Goal: Ask a question

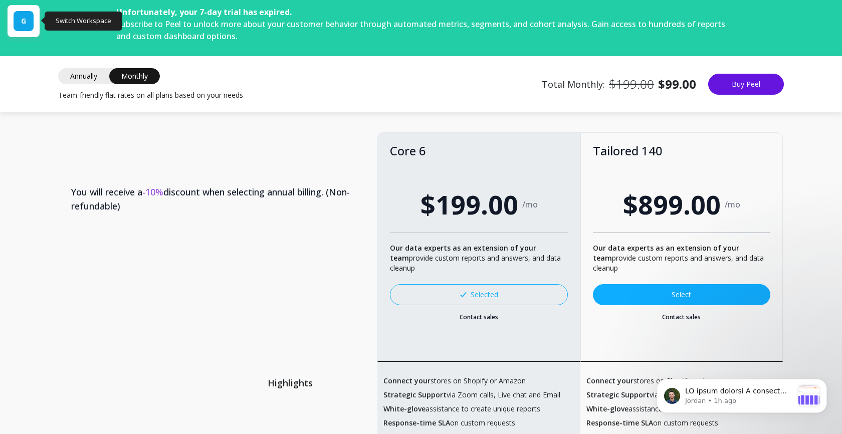
click at [22, 22] on span "G" at bounding box center [23, 21] width 5 height 10
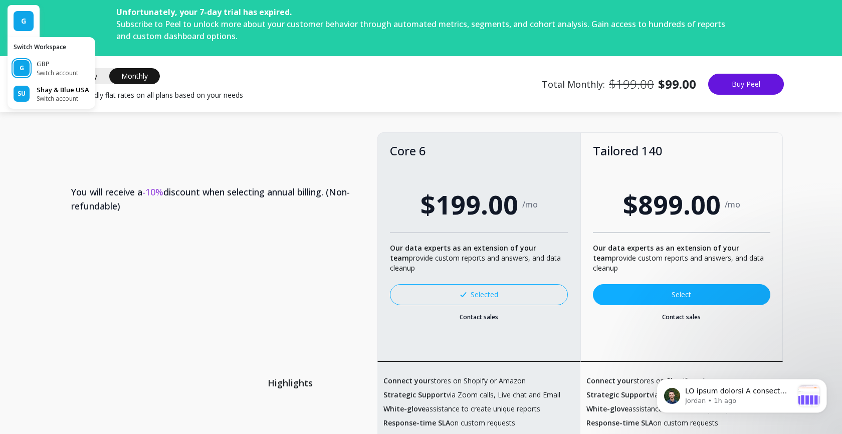
click at [43, 90] on p "Shay & Blue USA" at bounding box center [63, 90] width 53 height 10
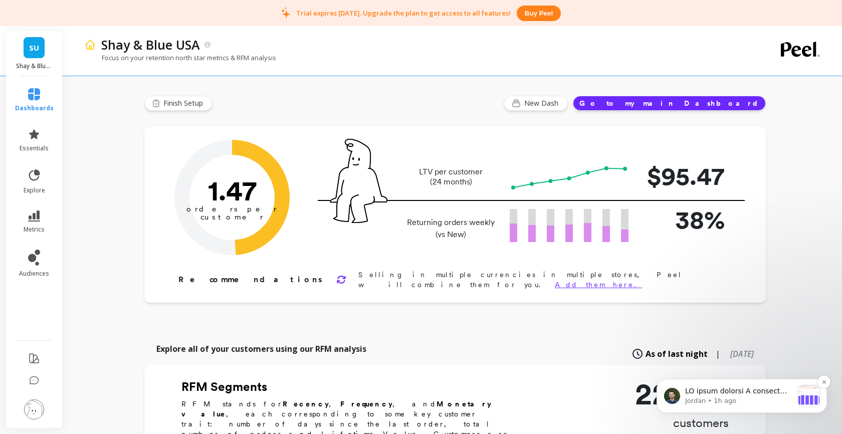
click at [729, 394] on p "message notification from Jordan, 1h ago. UK trial expired I believe this is ha…" at bounding box center [739, 392] width 108 height 10
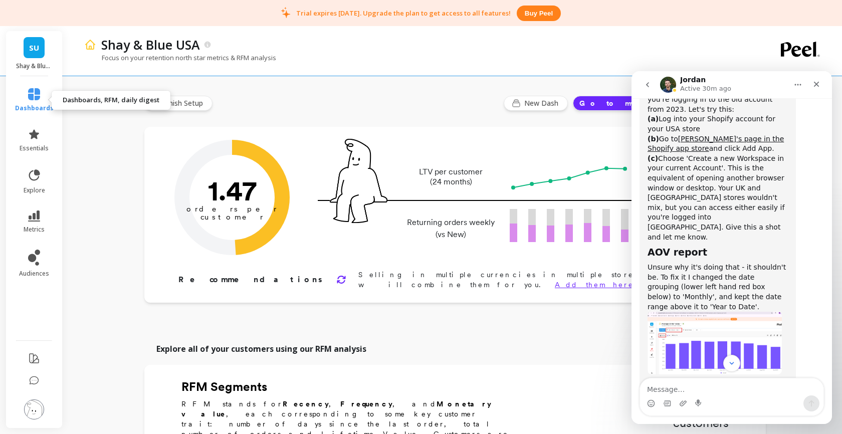
click at [34, 96] on icon at bounding box center [34, 94] width 12 height 12
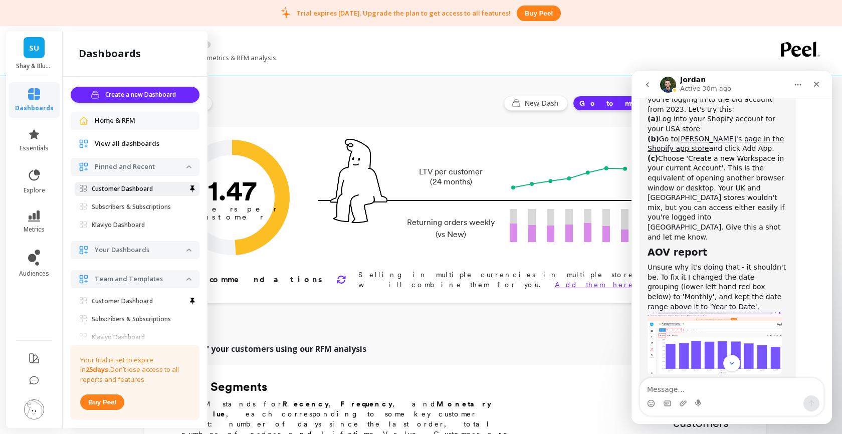
click at [116, 189] on p "Customer Dashboard" at bounding box center [122, 189] width 61 height 8
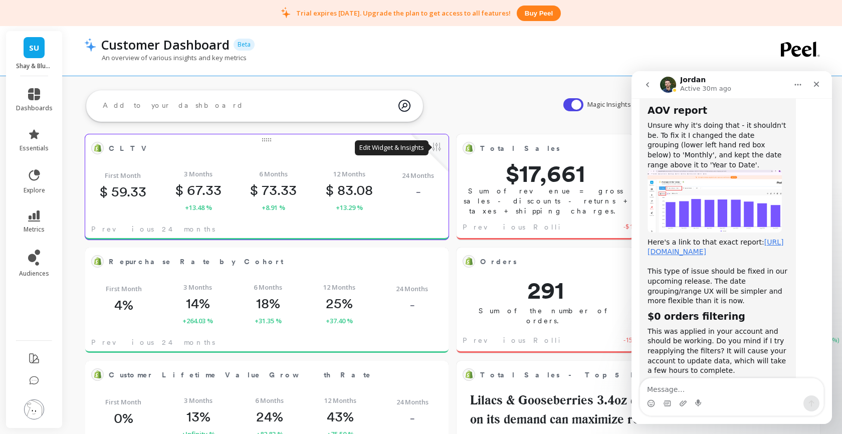
click at [436, 146] on button at bounding box center [437, 148] width 12 height 14
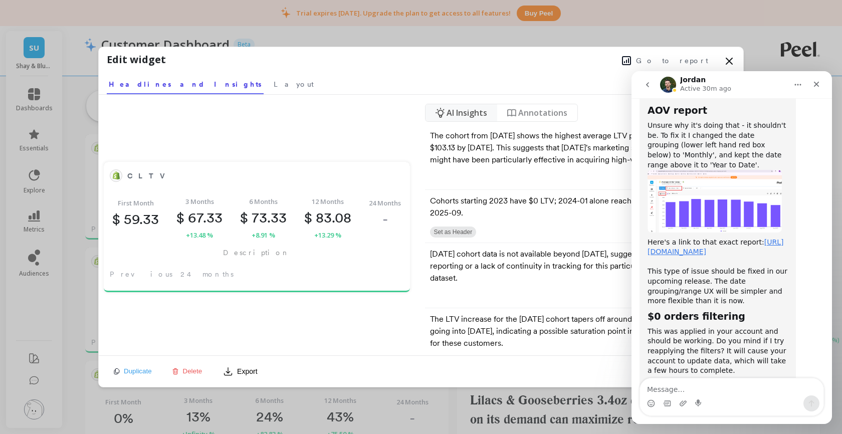
click at [727, 61] on icon at bounding box center [729, 61] width 12 height 12
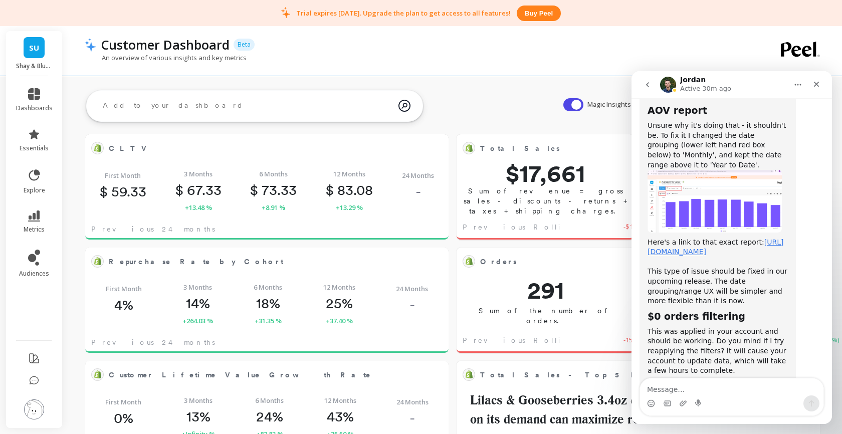
drag, startPoint x: 796, startPoint y: 82, endPoint x: 754, endPoint y: 78, distance: 41.8
click at [754, 78] on div "Jordan Active 30m ago" at bounding box center [731, 84] width 187 height 19
click at [816, 81] on icon "Close" at bounding box center [817, 84] width 8 height 8
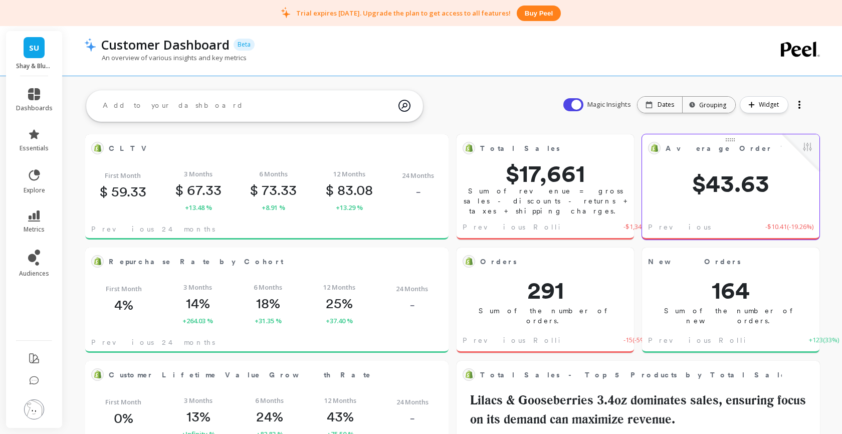
scroll to position [1118, 0]
click at [807, 148] on button at bounding box center [808, 148] width 12 height 14
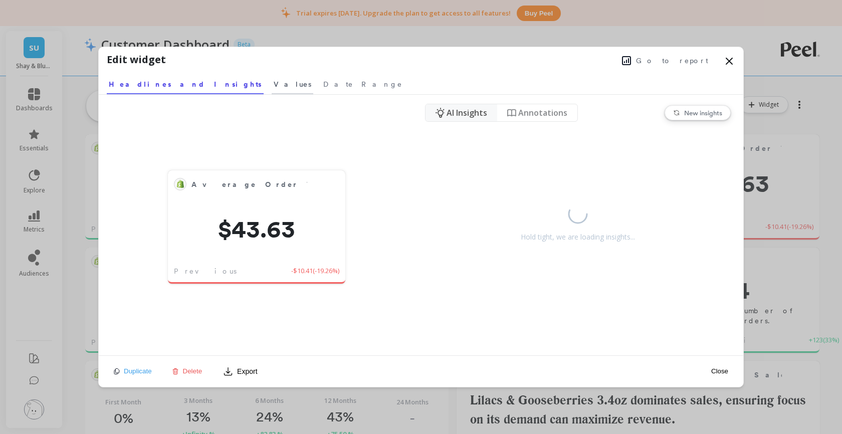
click at [274, 85] on span "Values" at bounding box center [293, 84] width 38 height 10
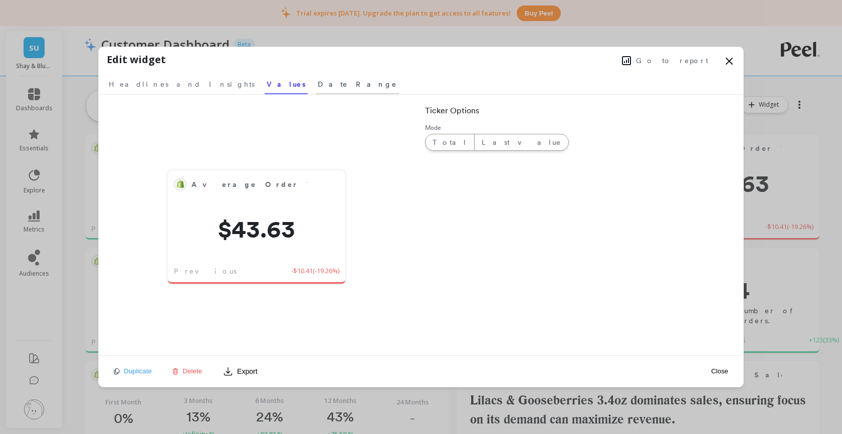
click at [318, 84] on span "Date Range" at bounding box center [357, 84] width 79 height 10
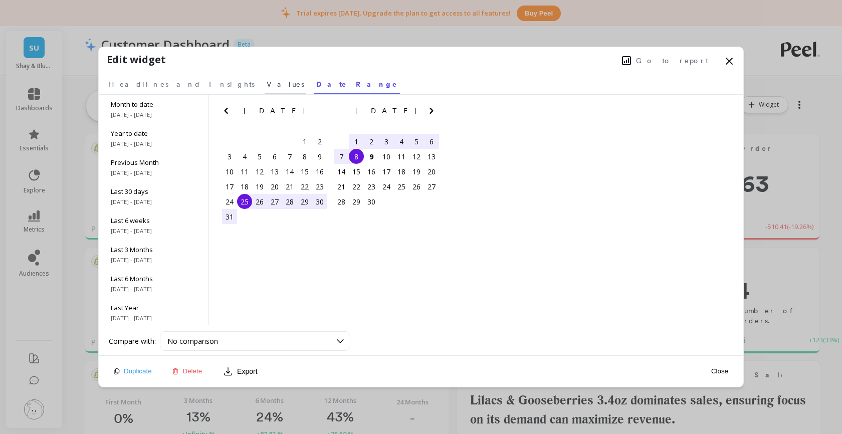
click at [267, 85] on span "Values" at bounding box center [286, 84] width 38 height 10
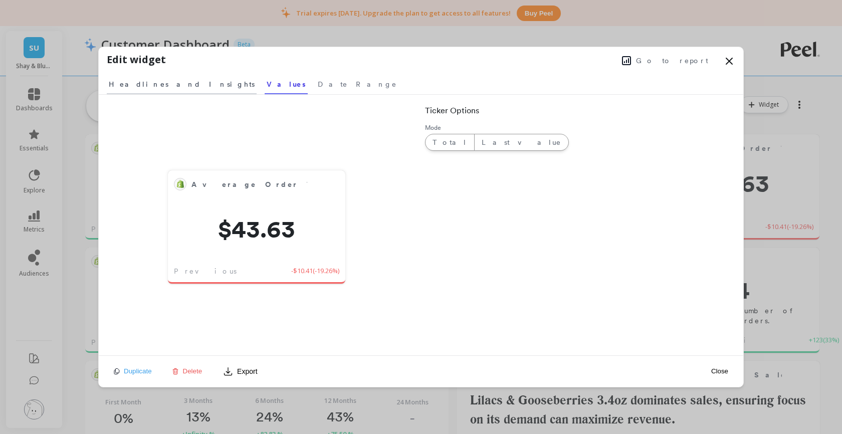
click at [158, 84] on span "Headlines and Insights" at bounding box center [182, 84] width 146 height 10
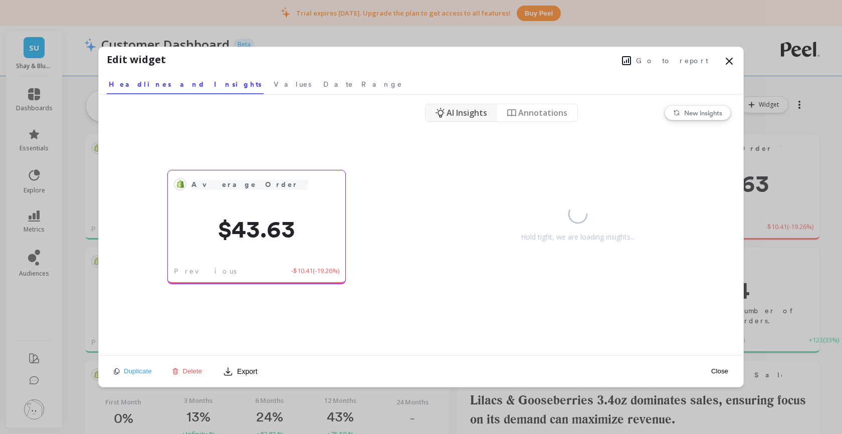
click at [257, 182] on span "Average Order Value*" at bounding box center [271, 184] width 158 height 11
click at [365, 183] on div "Average Order Value* $43.63 Previous Week -$10.41 ( -19.26% )" at bounding box center [257, 225] width 316 height 261
click at [690, 59] on span "Go to report" at bounding box center [672, 61] width 72 height 10
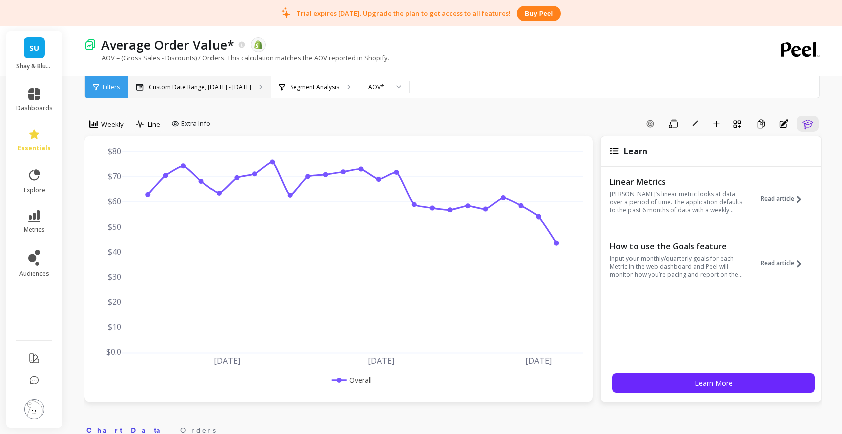
click at [212, 87] on p "Custom Date Range, Apr 1 - Sep 8" at bounding box center [200, 87] width 102 height 8
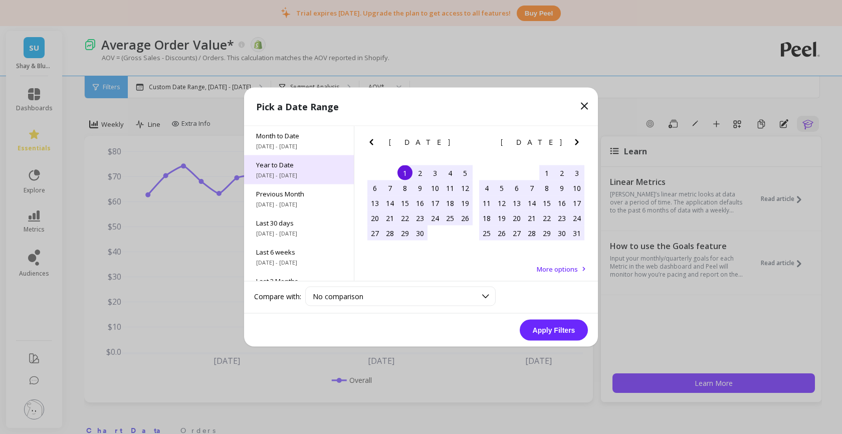
click at [295, 169] on span "Year to Date" at bounding box center [299, 164] width 86 height 9
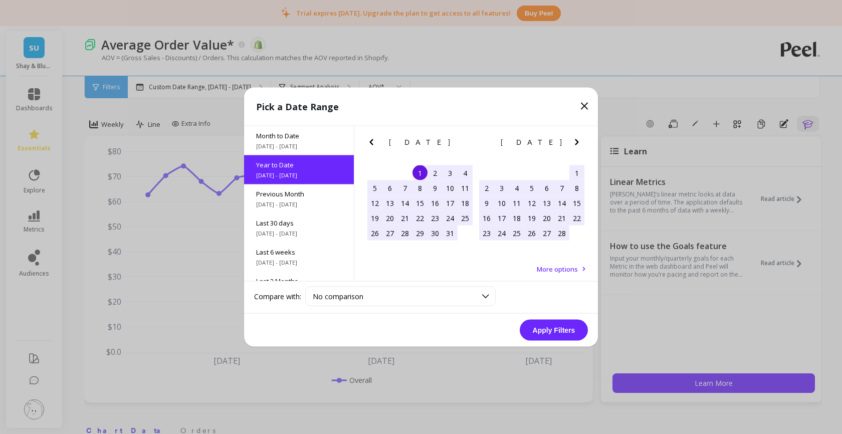
click at [538, 327] on button "Apply Filters" at bounding box center [554, 330] width 68 height 21
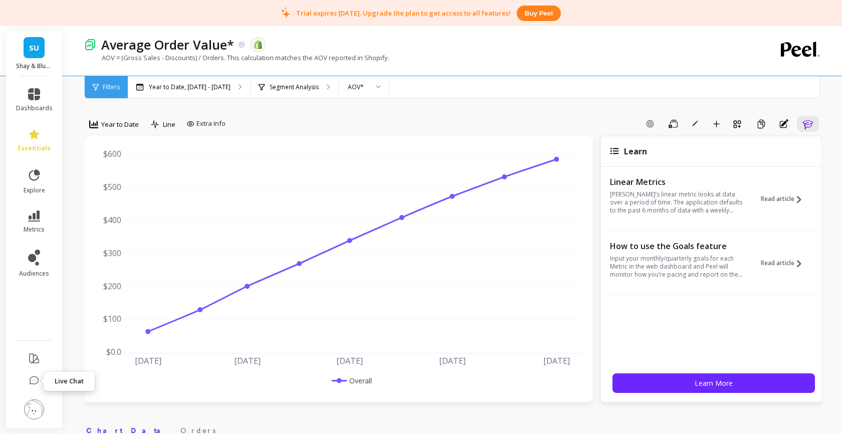
click at [32, 377] on icon at bounding box center [34, 381] width 10 height 10
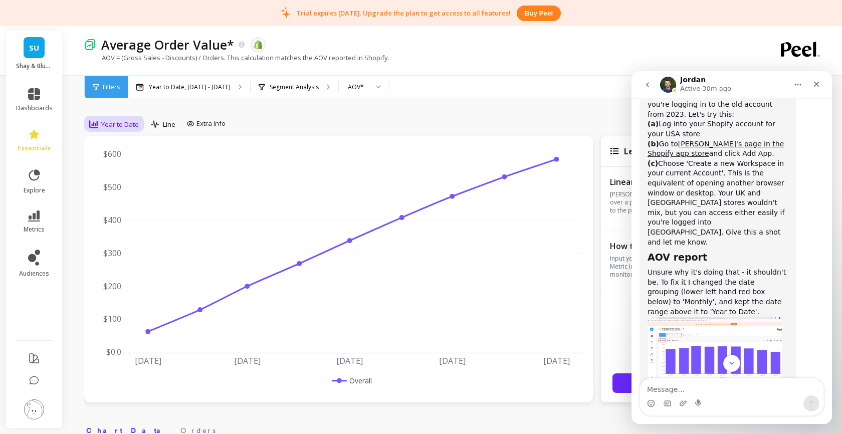
click at [118, 123] on span "Year to Date" at bounding box center [120, 125] width 38 height 10
click at [110, 201] on div "Monthly" at bounding box center [121, 205] width 57 height 10
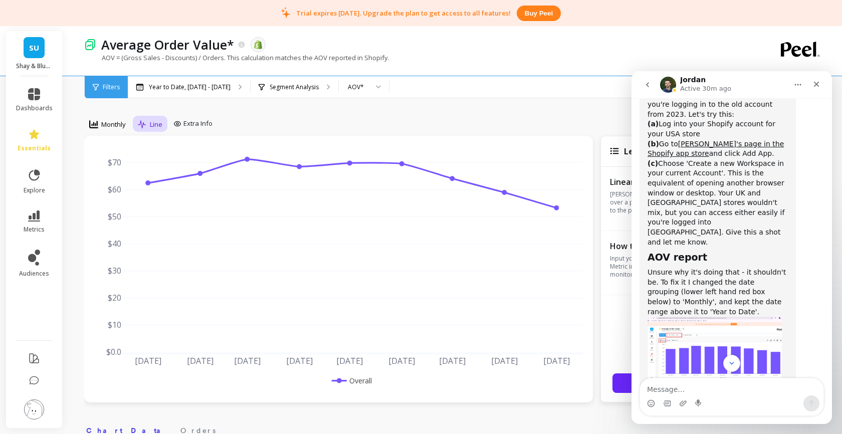
click at [151, 121] on span "Line" at bounding box center [156, 125] width 13 height 10
click at [169, 166] on div "Bar" at bounding box center [169, 166] width 57 height 10
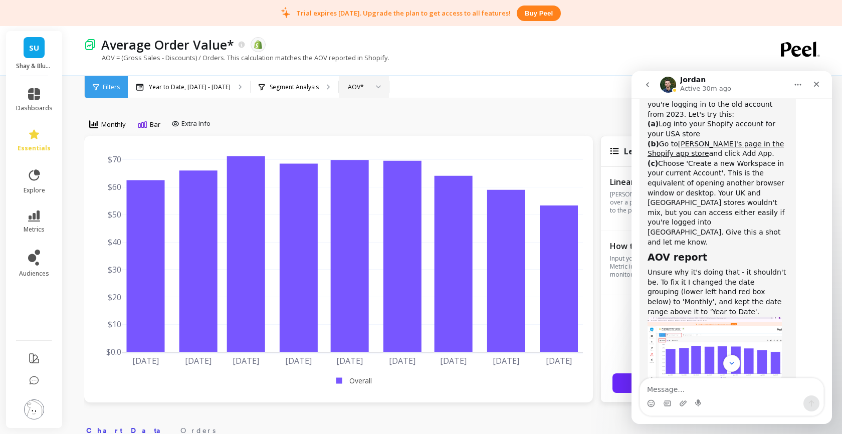
click at [369, 89] on div at bounding box center [375, 87] width 12 height 22
click at [347, 112] on div "AOV" at bounding box center [363, 115] width 37 height 10
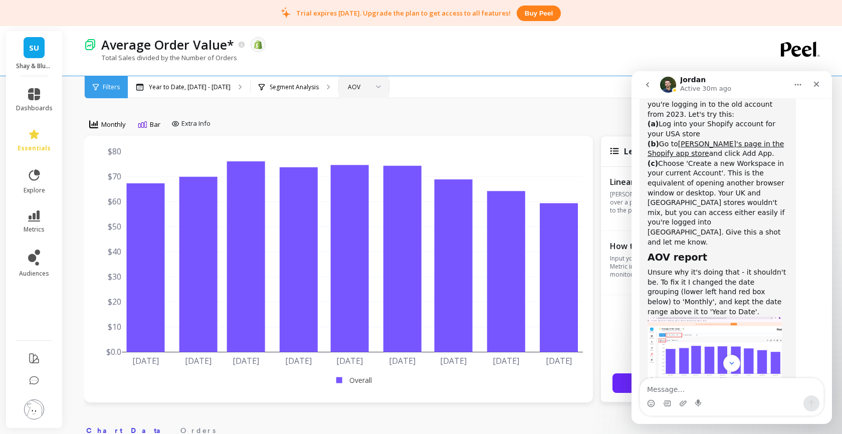
click at [351, 86] on div "AOV" at bounding box center [358, 87] width 20 height 10
click at [349, 130] on div "AOV*" at bounding box center [363, 134] width 37 height 10
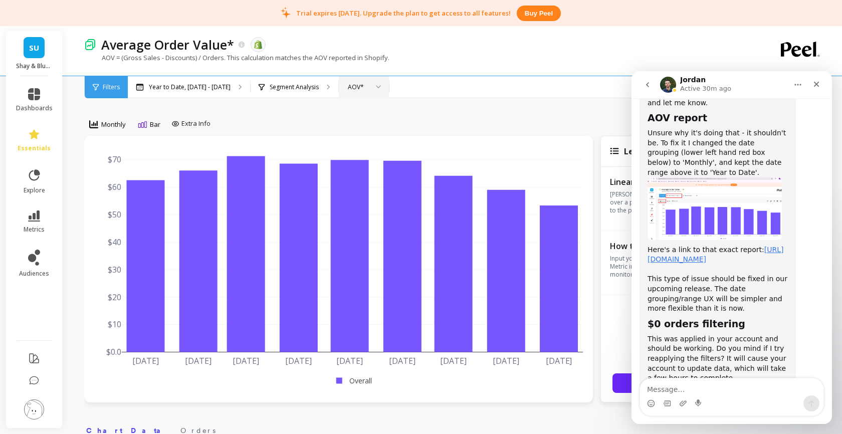
scroll to position [1118, 0]
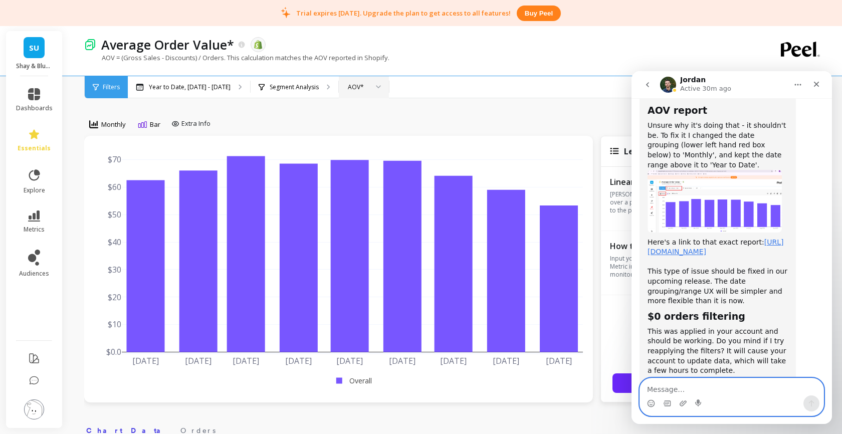
click at [674, 387] on textarea "Message…" at bounding box center [731, 386] width 183 height 17
type textarea "Yes please reapply the filters."
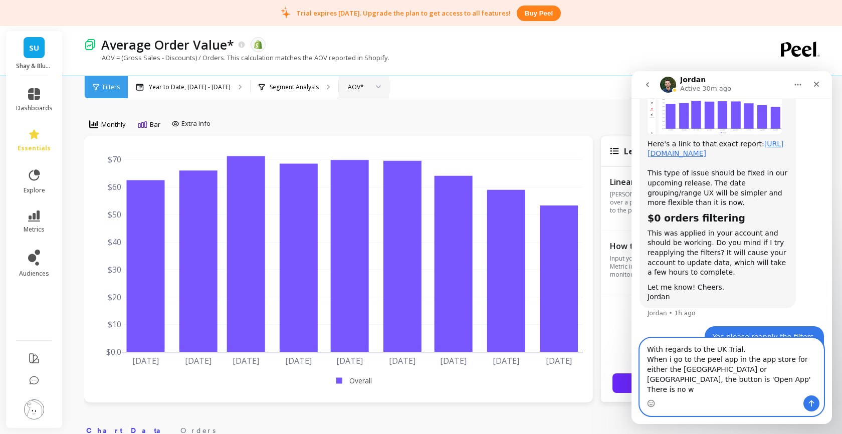
scroll to position [1227, 0]
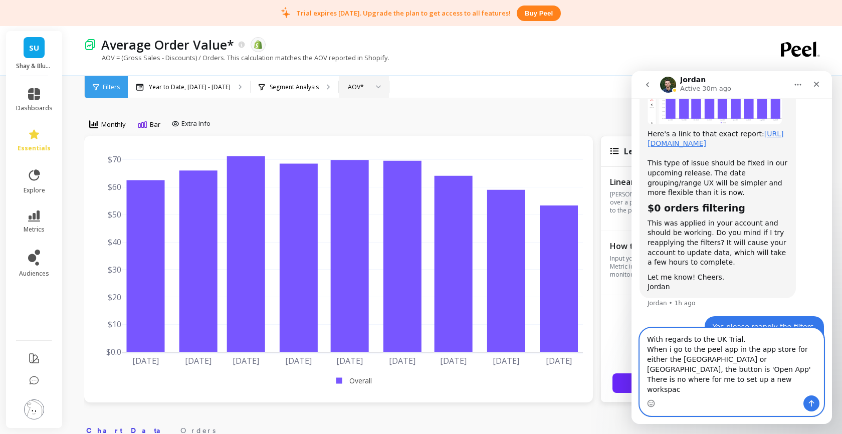
type textarea "With regards to the UK Trial. When i go to the peel app in the app store for ei…"
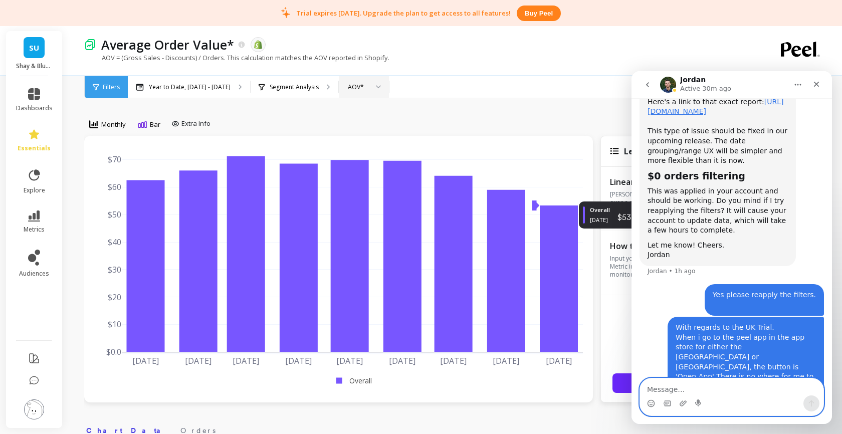
scroll to position [1220, 0]
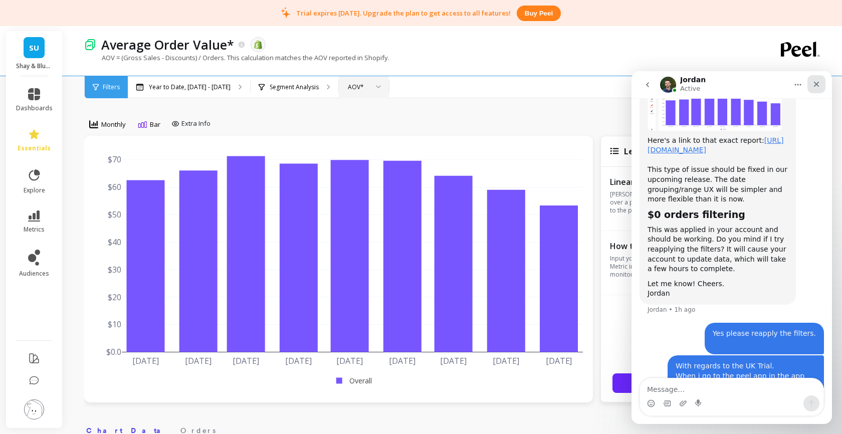
click at [818, 82] on icon "Close" at bounding box center [817, 84] width 8 height 8
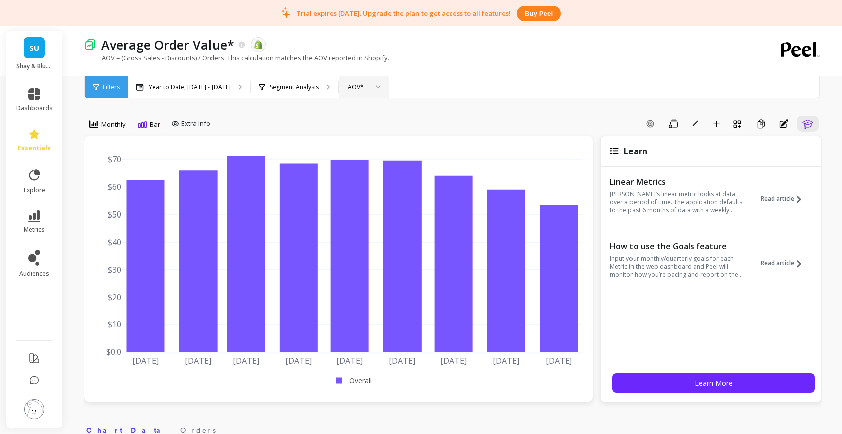
scroll to position [1259, 0]
click at [35, 101] on link "dashboards" at bounding box center [34, 100] width 37 height 24
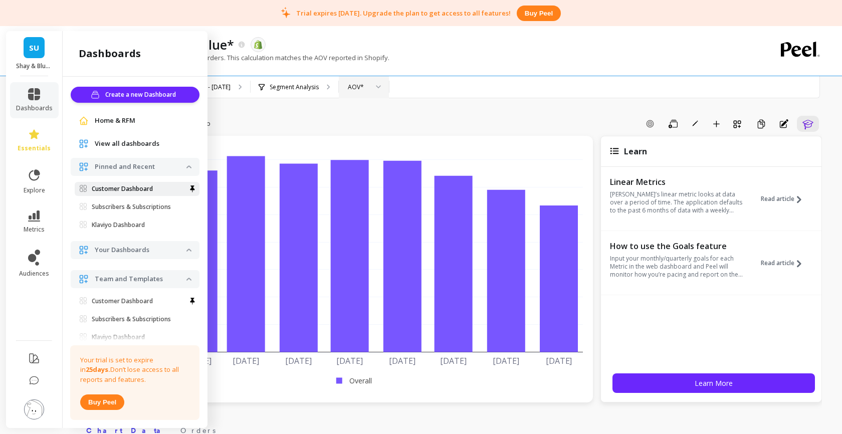
click at [104, 186] on p "Customer Dashboard" at bounding box center [122, 189] width 61 height 8
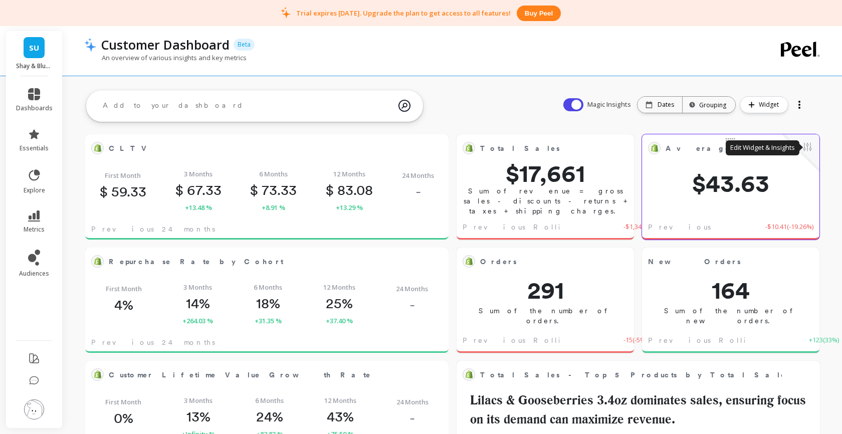
click at [808, 147] on button at bounding box center [808, 148] width 12 height 14
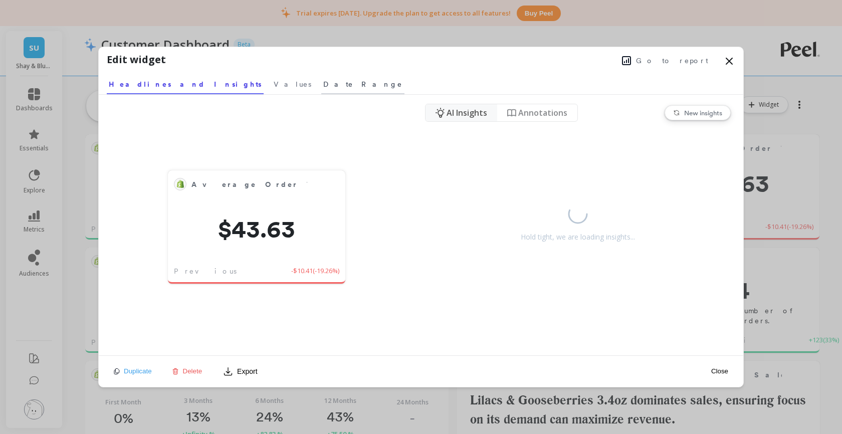
click at [323, 84] on span "Date Range" at bounding box center [362, 84] width 79 height 10
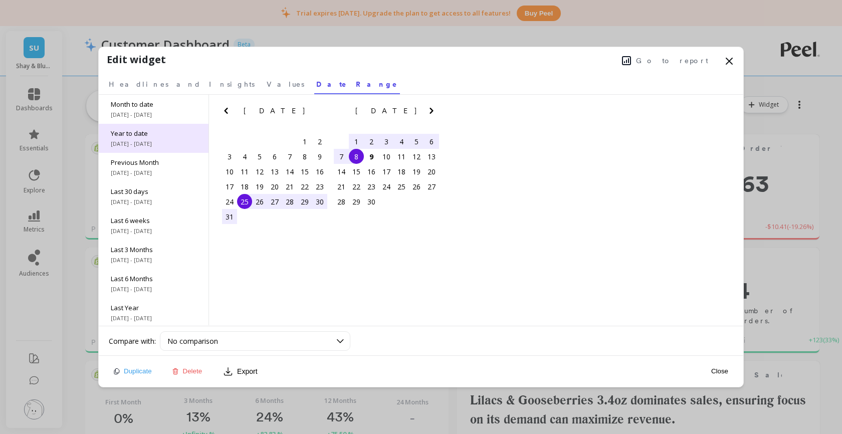
click at [161, 139] on div "Year to date 1/1/2025 - 9/8/2025" at bounding box center [154, 138] width 110 height 29
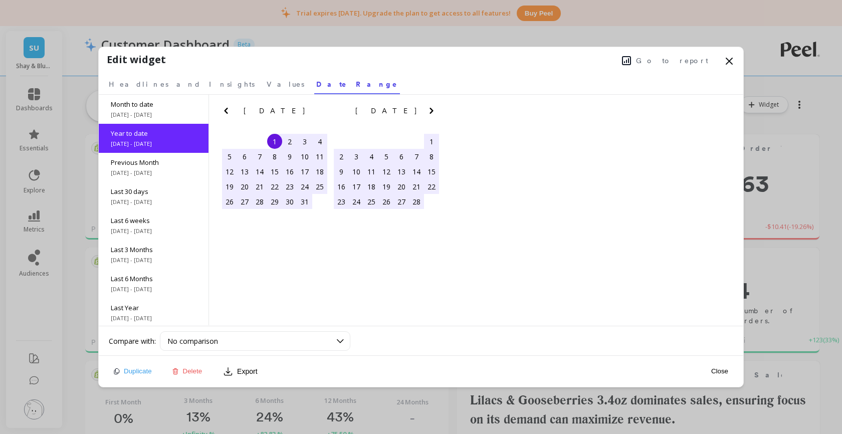
click at [727, 60] on icon at bounding box center [729, 61] width 6 height 6
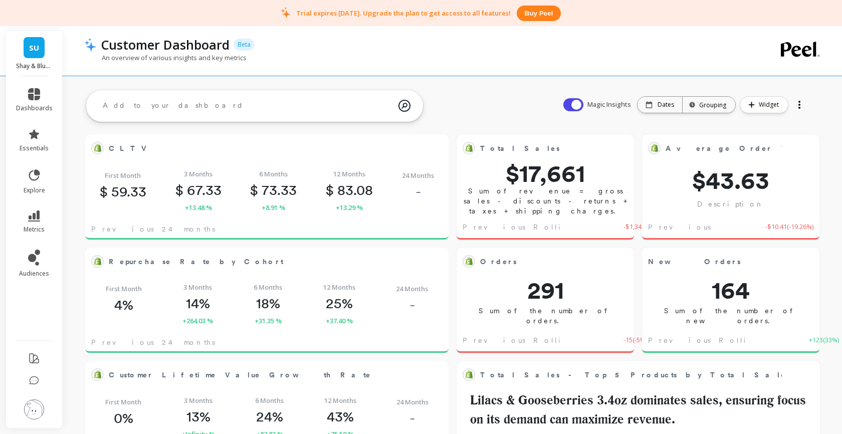
scroll to position [276, 342]
click at [804, 150] on button at bounding box center [808, 148] width 12 height 14
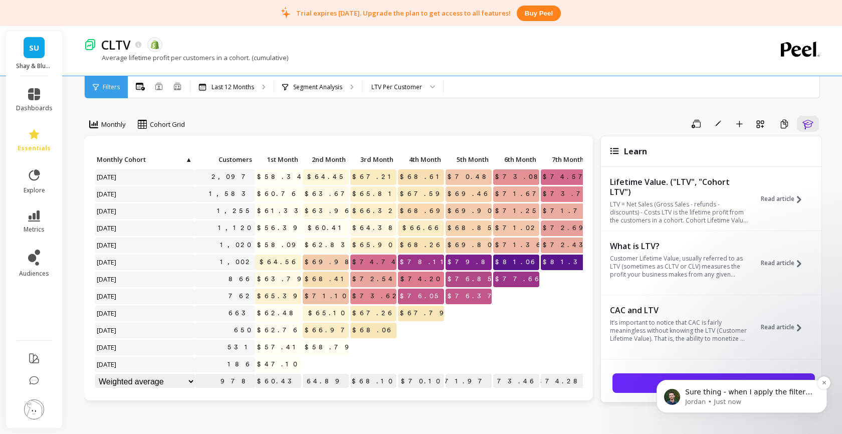
click at [695, 391] on p "Sure thing - when I apply the filters, you won't be able to access Peel properl…" at bounding box center [749, 393] width 129 height 10
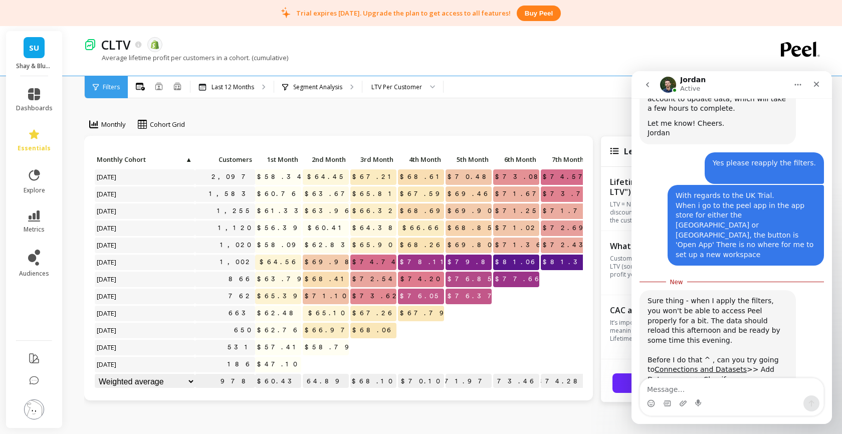
scroll to position [1380, 0]
click at [31, 410] on img at bounding box center [34, 410] width 20 height 20
click at [280, 38] on div "CLTV The data you are viewing comes from: Shopify" at bounding box center [418, 44] width 644 height 17
click at [35, 42] on span "SU" at bounding box center [34, 48] width 10 height 12
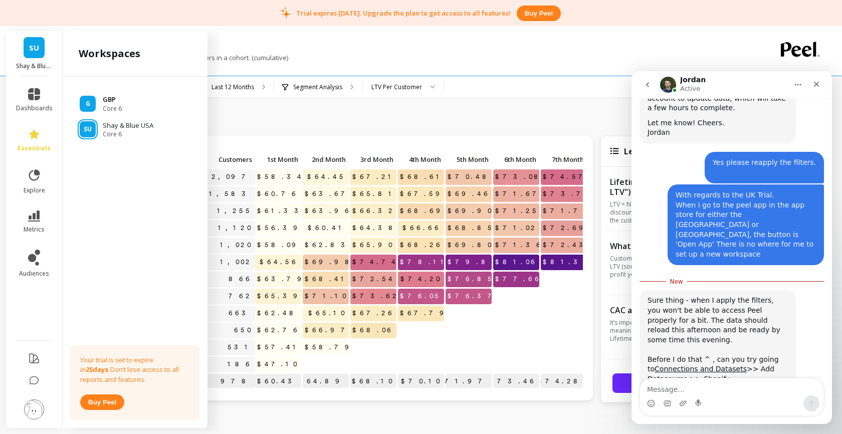
click at [86, 100] on span "G" at bounding box center [88, 104] width 5 height 8
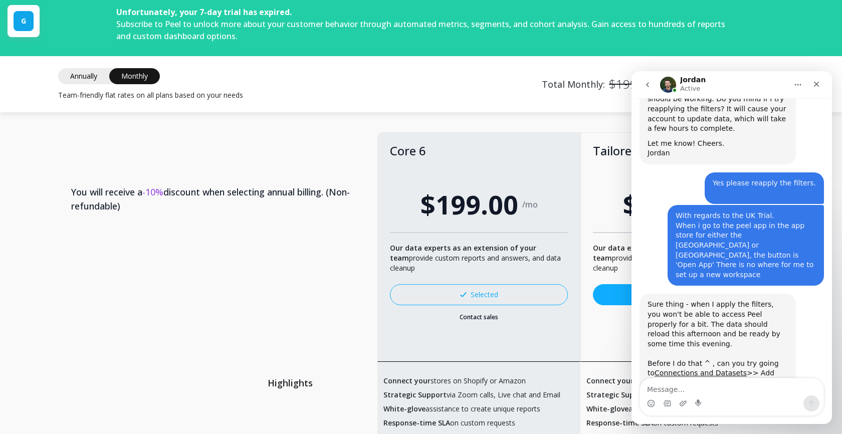
scroll to position [1363, 0]
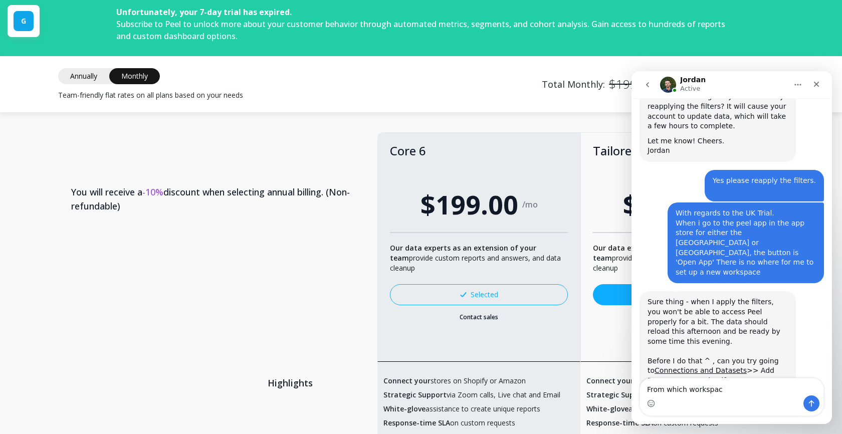
type textarea "From which workspace"
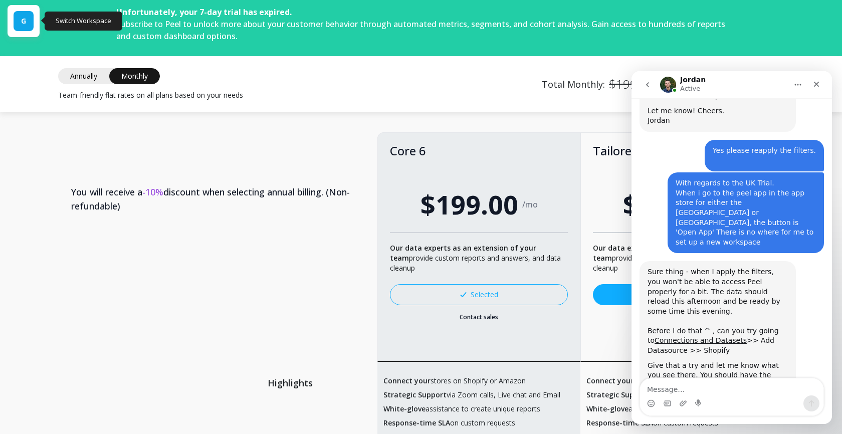
click at [18, 32] on div "G" at bounding box center [24, 21] width 32 height 32
click at [22, 20] on span "G" at bounding box center [23, 21] width 5 height 10
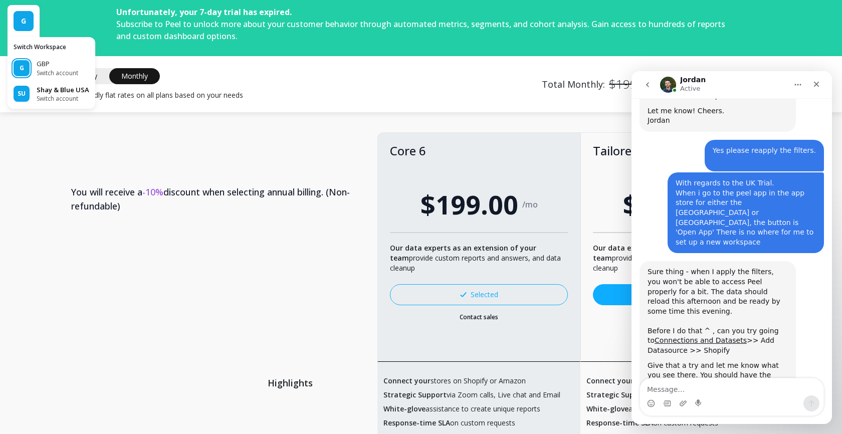
click at [52, 89] on p "Shay & Blue USA" at bounding box center [63, 90] width 53 height 10
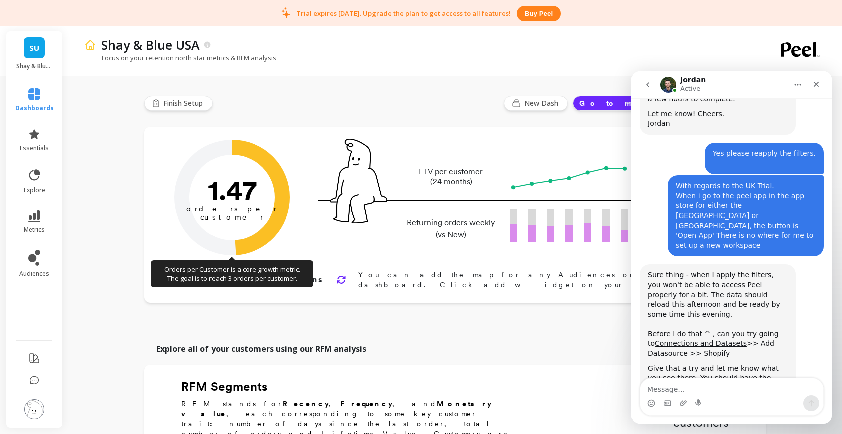
scroll to position [1393, 0]
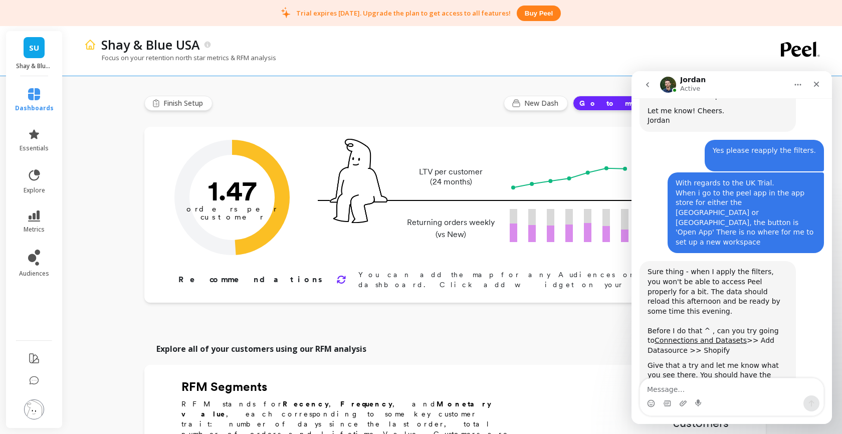
click at [35, 408] on img at bounding box center [34, 410] width 20 height 20
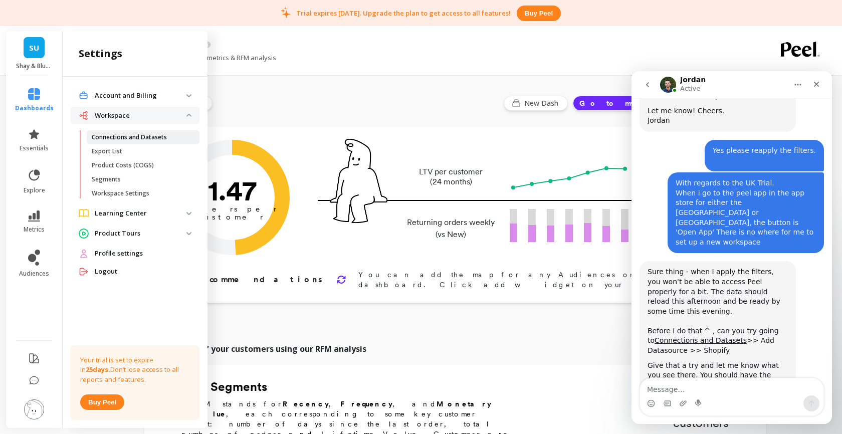
click at [119, 135] on p "Connections and Datasets" at bounding box center [129, 137] width 75 height 8
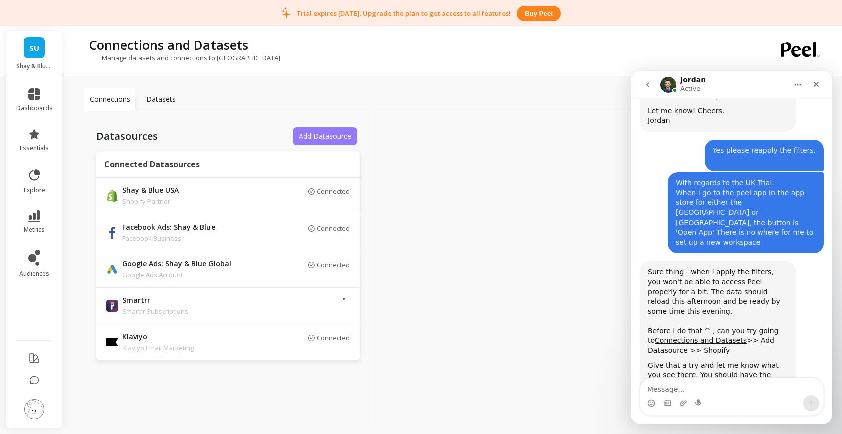
click at [316, 137] on span "Add Datasource" at bounding box center [325, 136] width 53 height 10
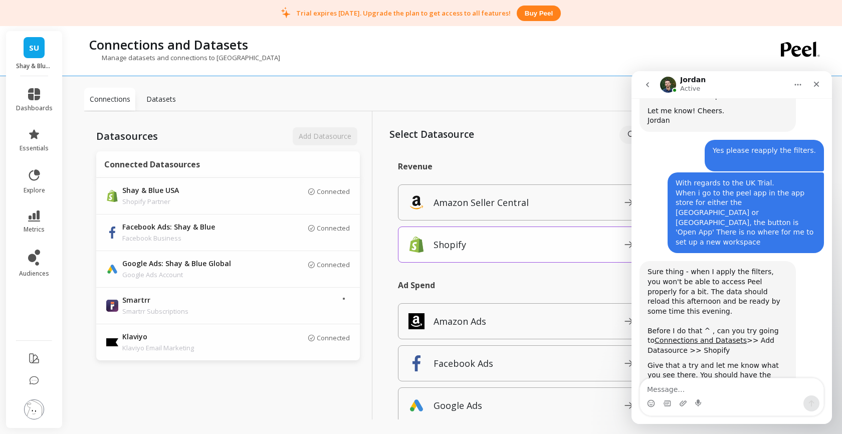
click at [459, 240] on p "Shopify" at bounding box center [450, 245] width 33 height 14
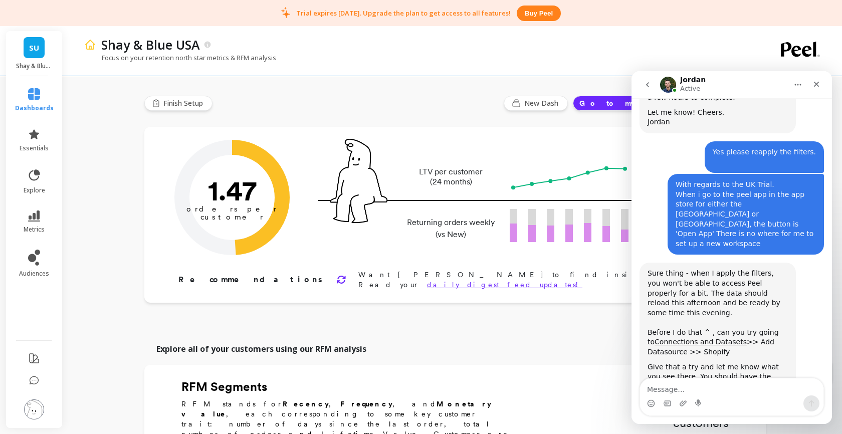
scroll to position [1393, 0]
click at [32, 407] on img at bounding box center [34, 410] width 20 height 20
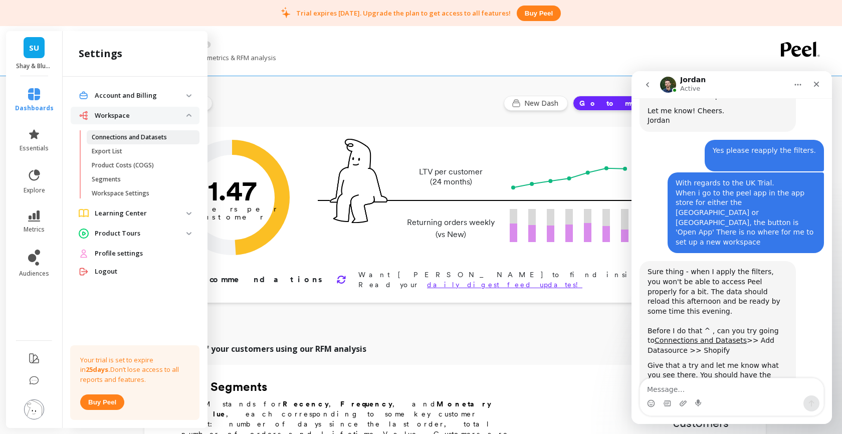
click at [121, 132] on link "Connections and Datasets" at bounding box center [143, 137] width 113 height 14
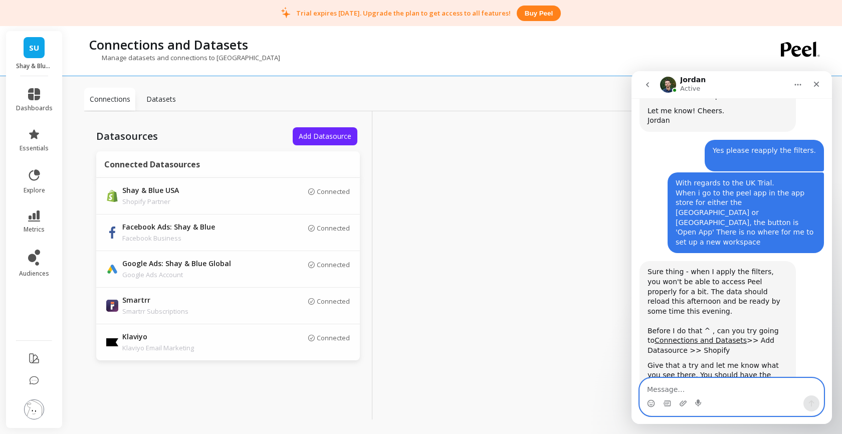
click at [665, 391] on textarea "Message…" at bounding box center [731, 386] width 183 height 17
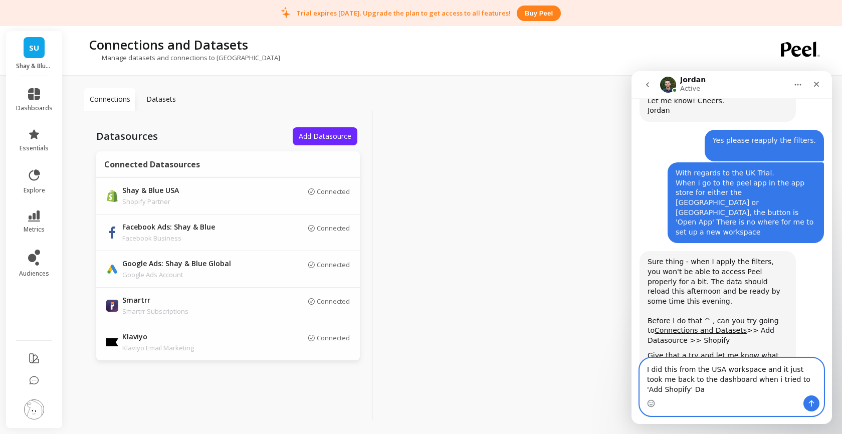
scroll to position [1413, 0]
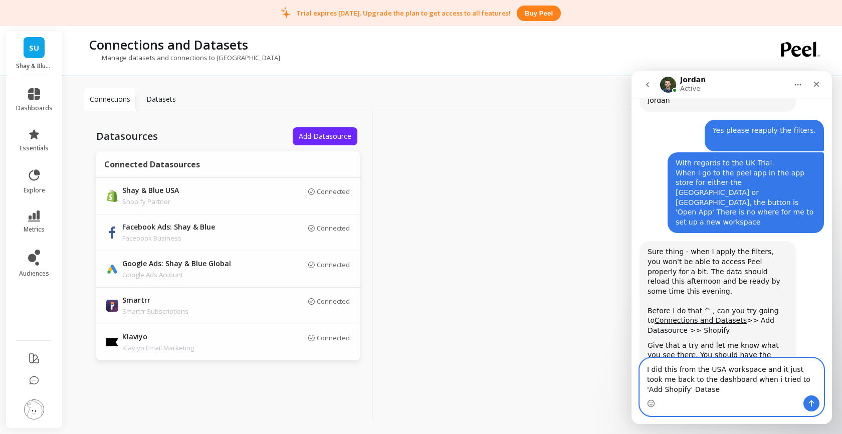
type textarea "I did this from the USA workspace and it just took me back to the dashboard whe…"
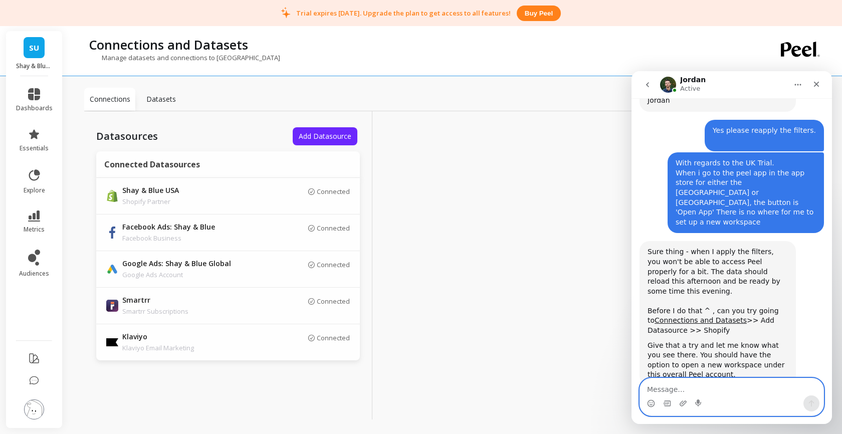
scroll to position [1435, 0]
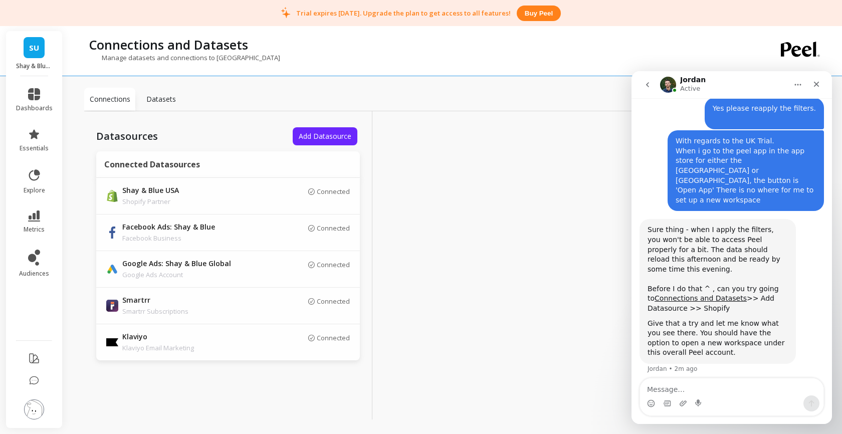
click at [163, 101] on p "Datasets" at bounding box center [161, 99] width 30 height 10
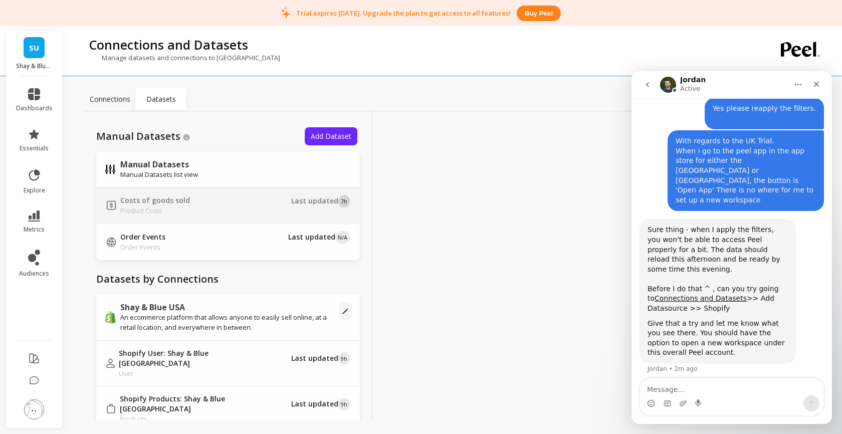
click at [160, 200] on p "Costs of goods sold" at bounding box center [155, 201] width 70 height 10
